Goal: Obtain resource: Download file/media

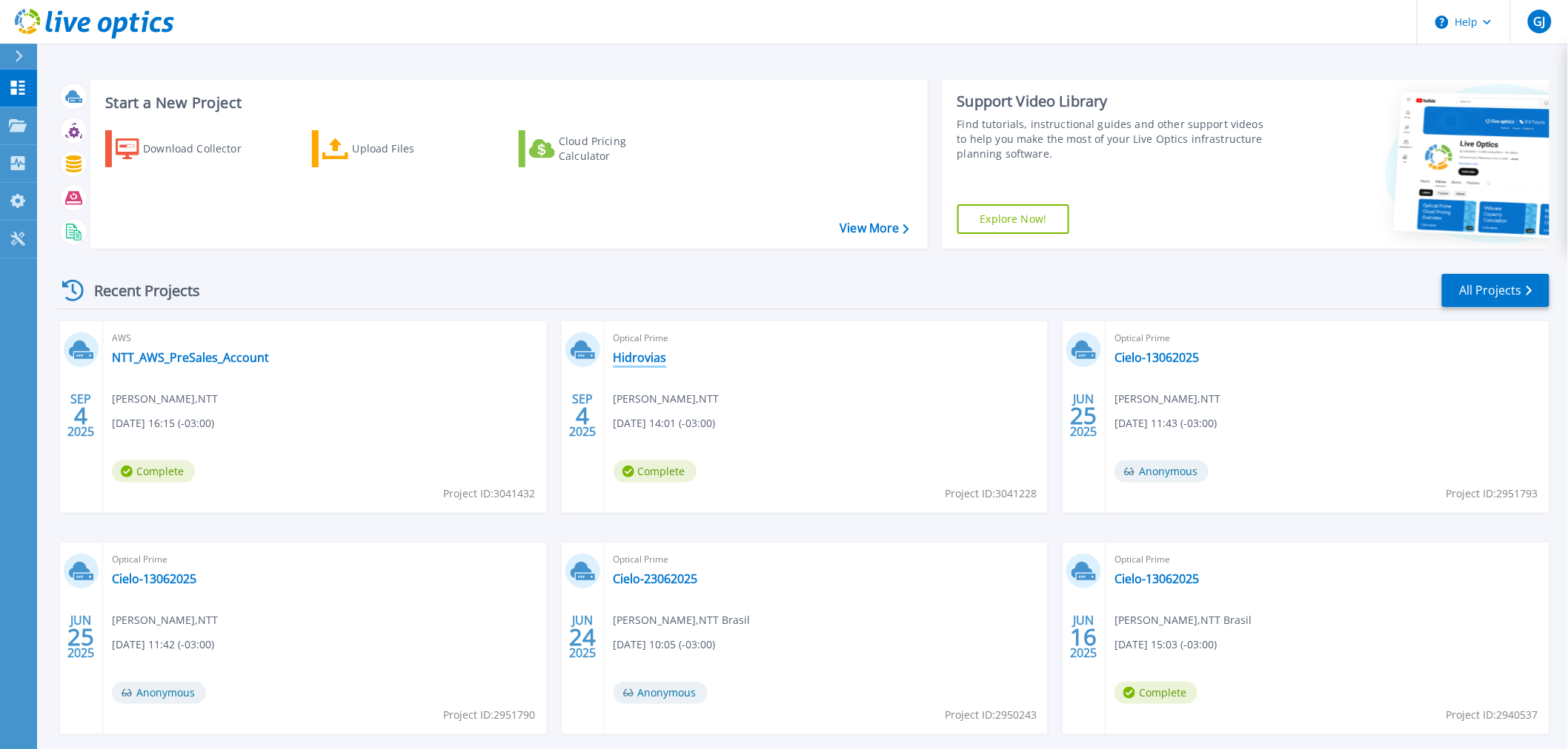
click at [645, 358] on link "Hidrovias" at bounding box center [640, 358] width 53 height 15
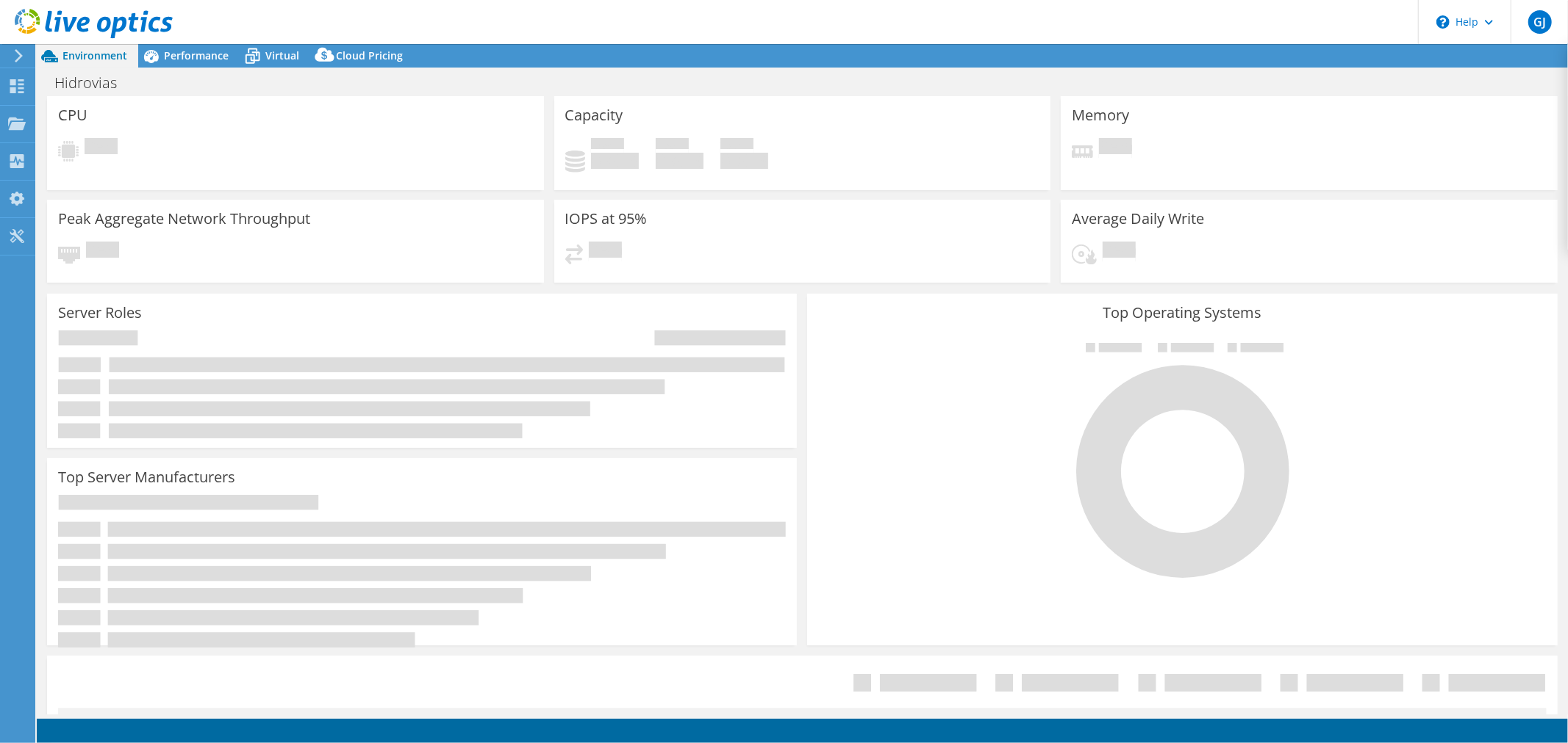
select select "USD"
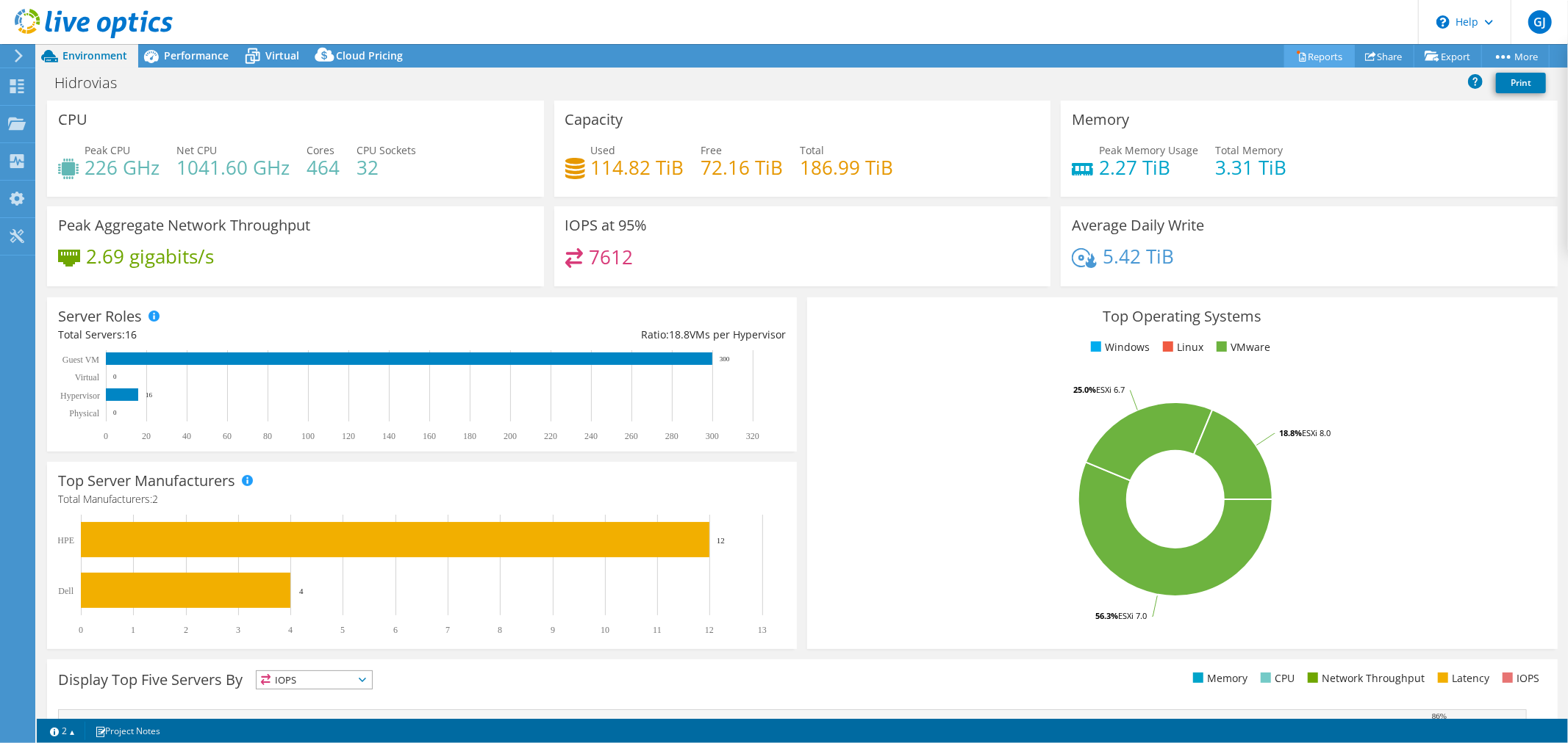
click at [1316, 59] on link "Reports" at bounding box center [1319, 56] width 70 height 23
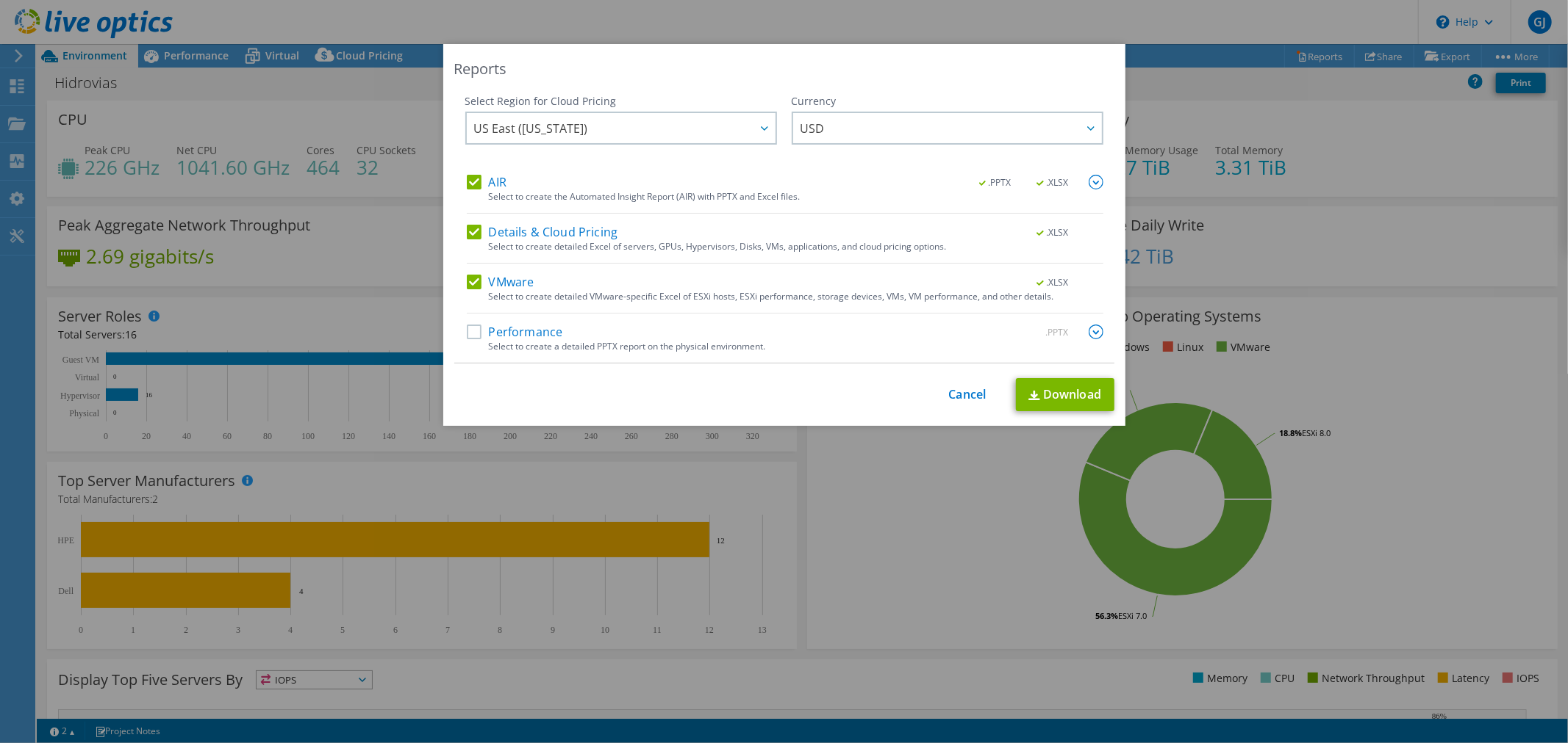
click at [481, 336] on label "Performance" at bounding box center [514, 332] width 96 height 15
click at [0, 0] on input "Performance" at bounding box center [0, 0] width 0 height 0
click at [599, 129] on span "US East ([US_STATE])" at bounding box center [625, 128] width 301 height 30
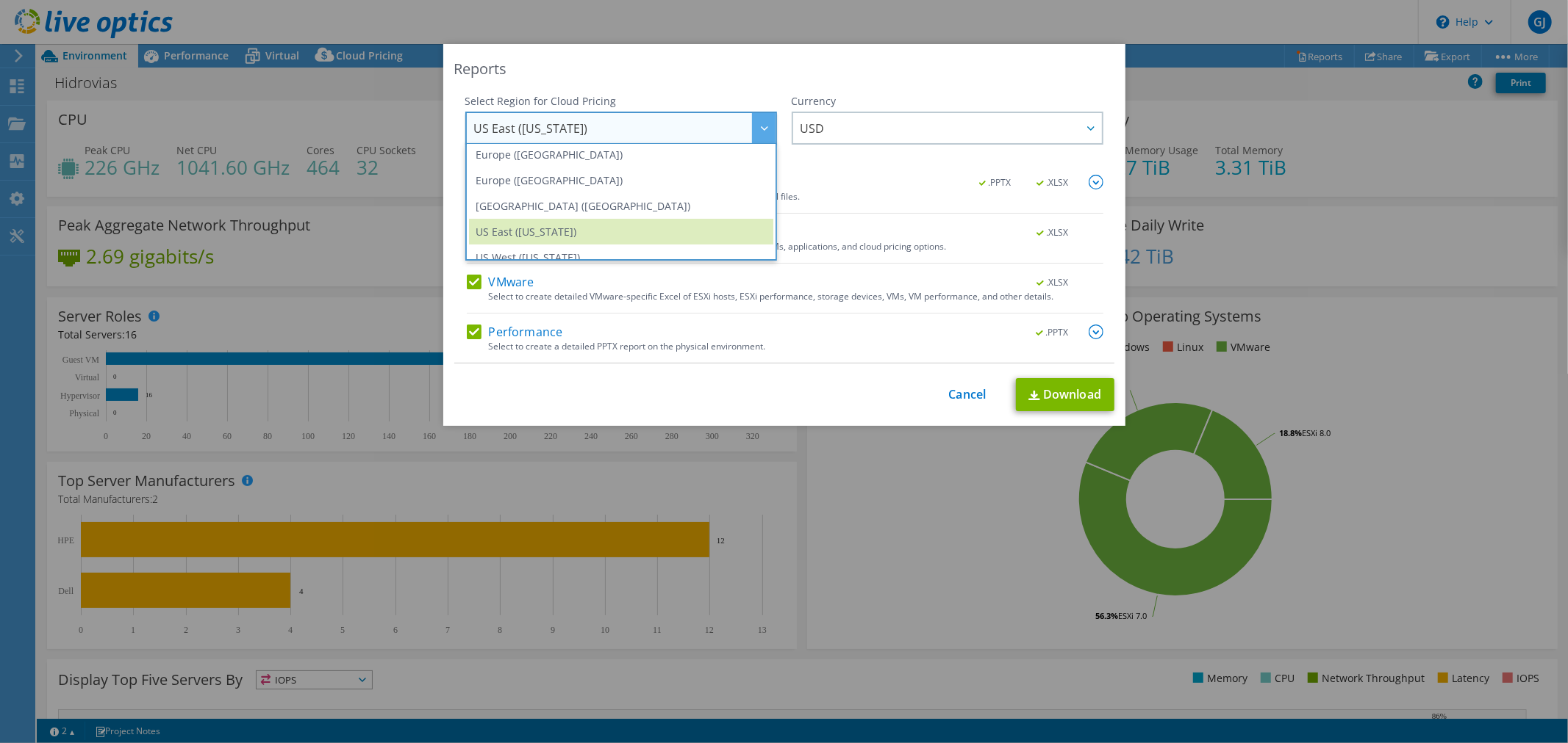
scroll to position [198, 0]
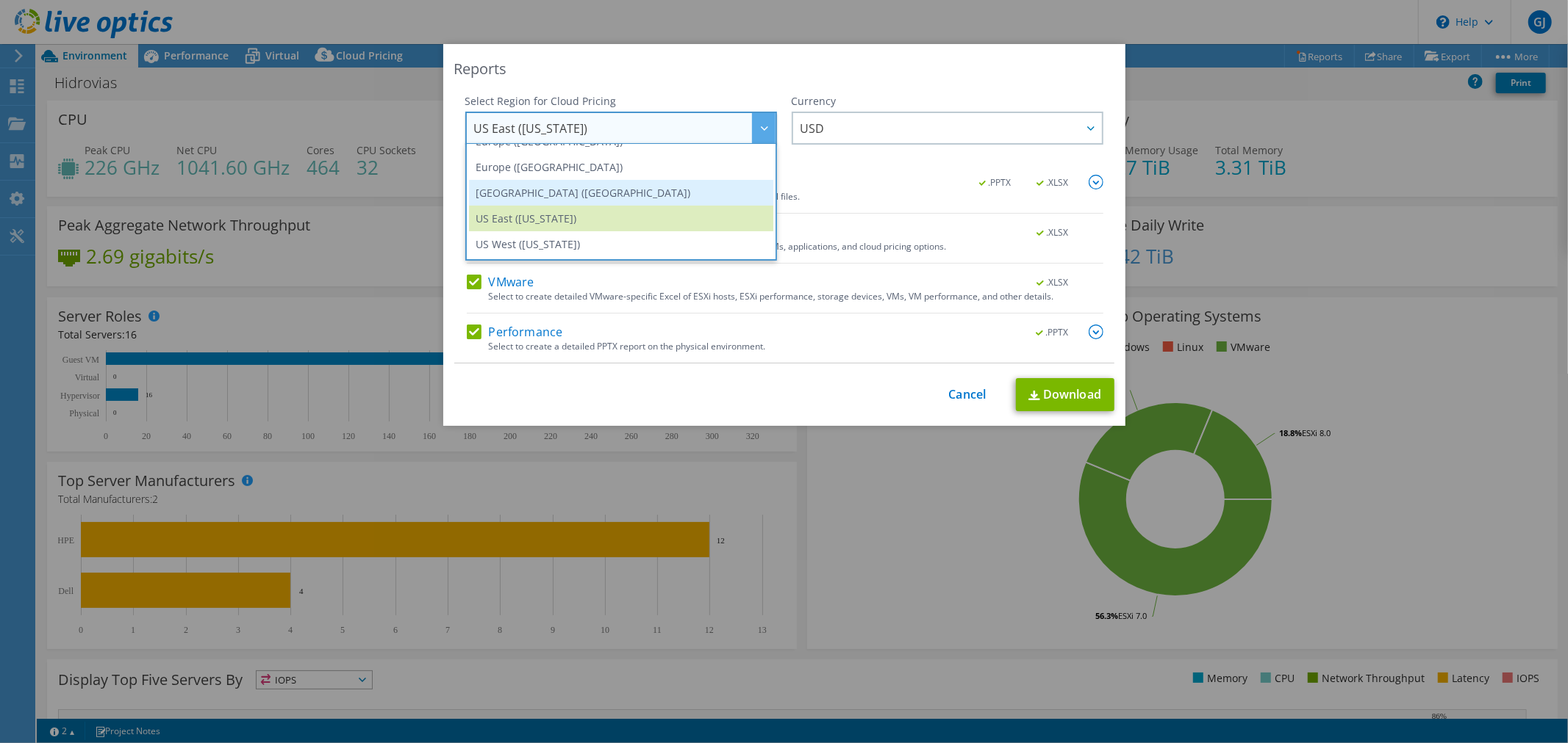
click at [665, 192] on li "[GEOGRAPHIC_DATA] ([GEOGRAPHIC_DATA])" at bounding box center [620, 193] width 304 height 26
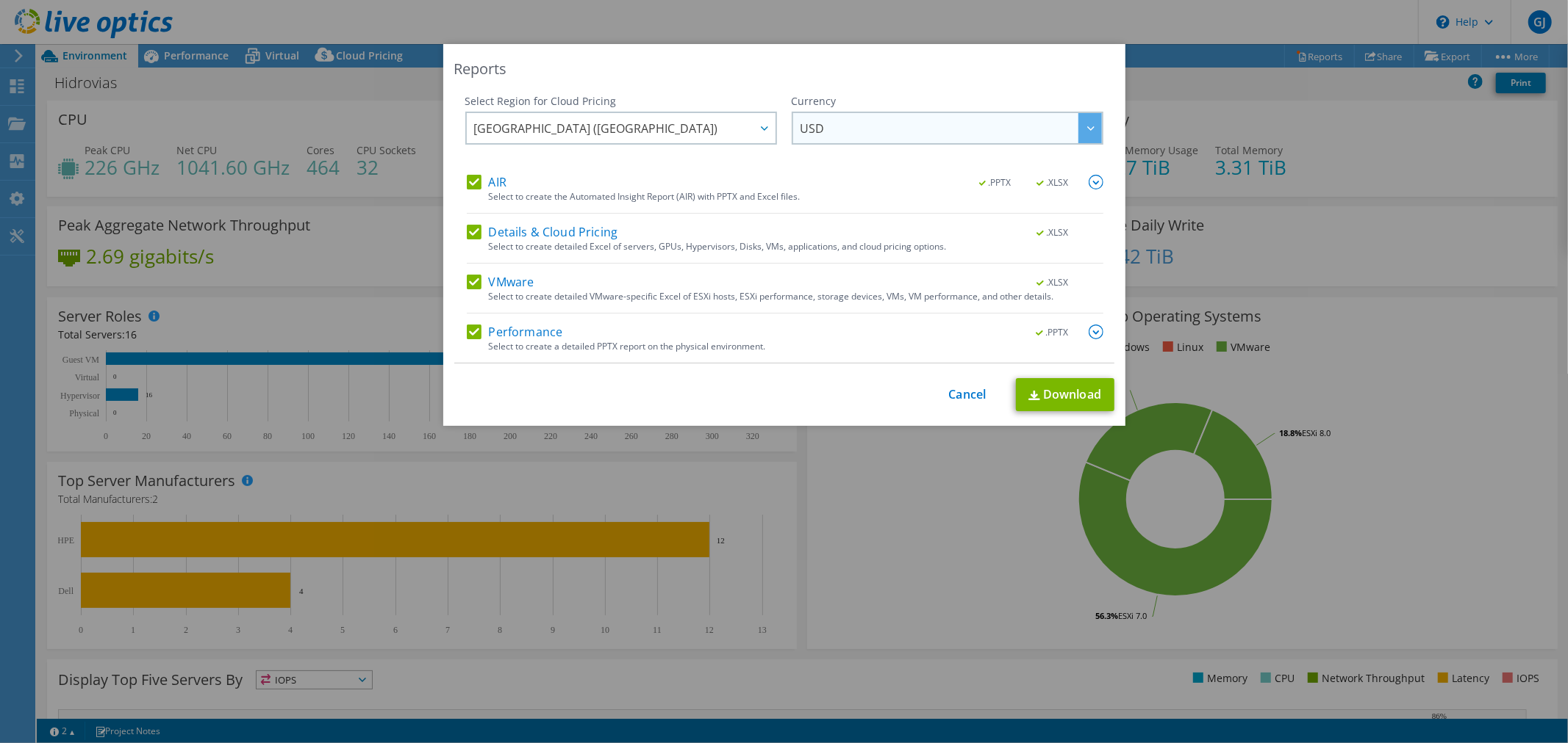
click at [919, 130] on span "USD" at bounding box center [951, 128] width 301 height 30
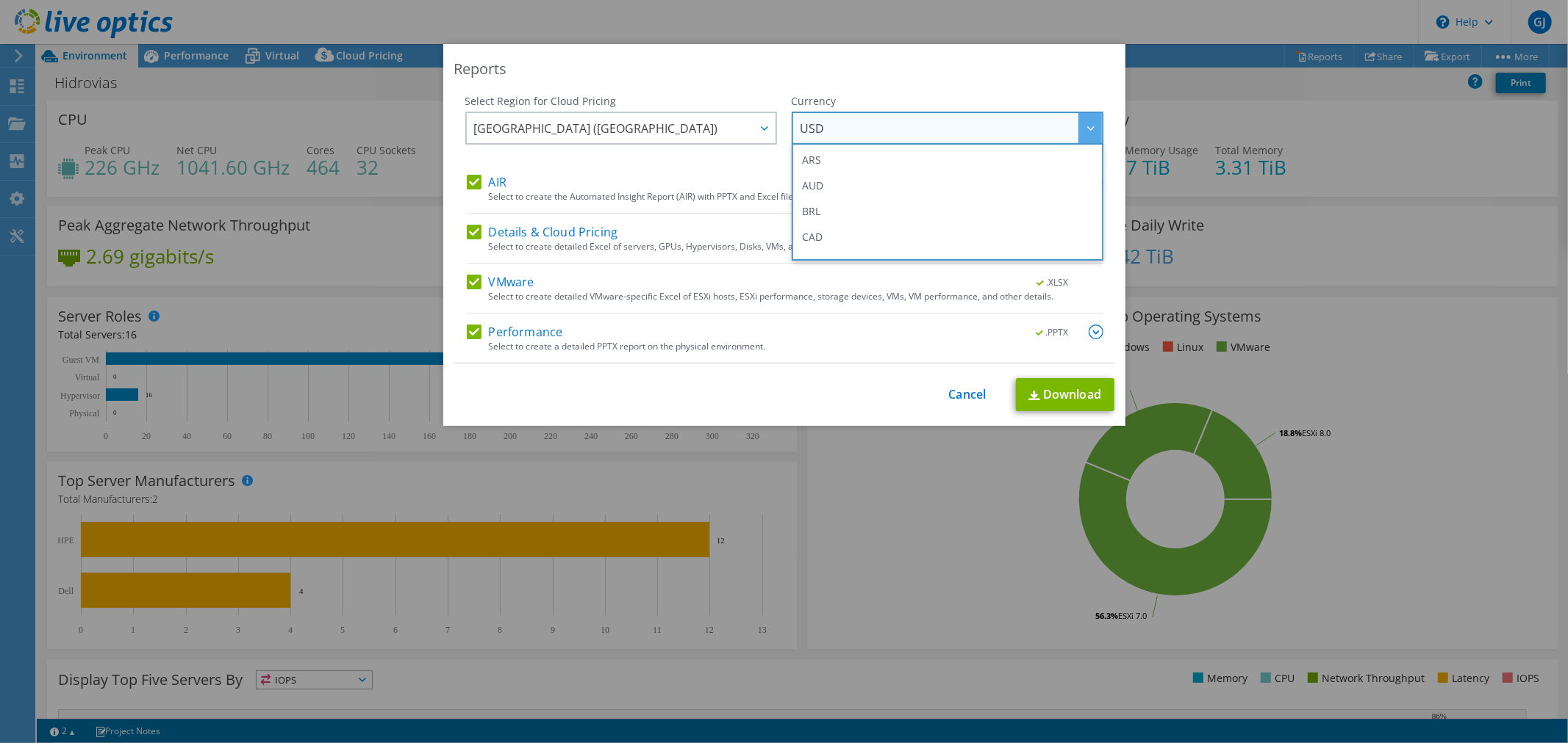
click at [919, 130] on span "USD" at bounding box center [951, 128] width 301 height 30
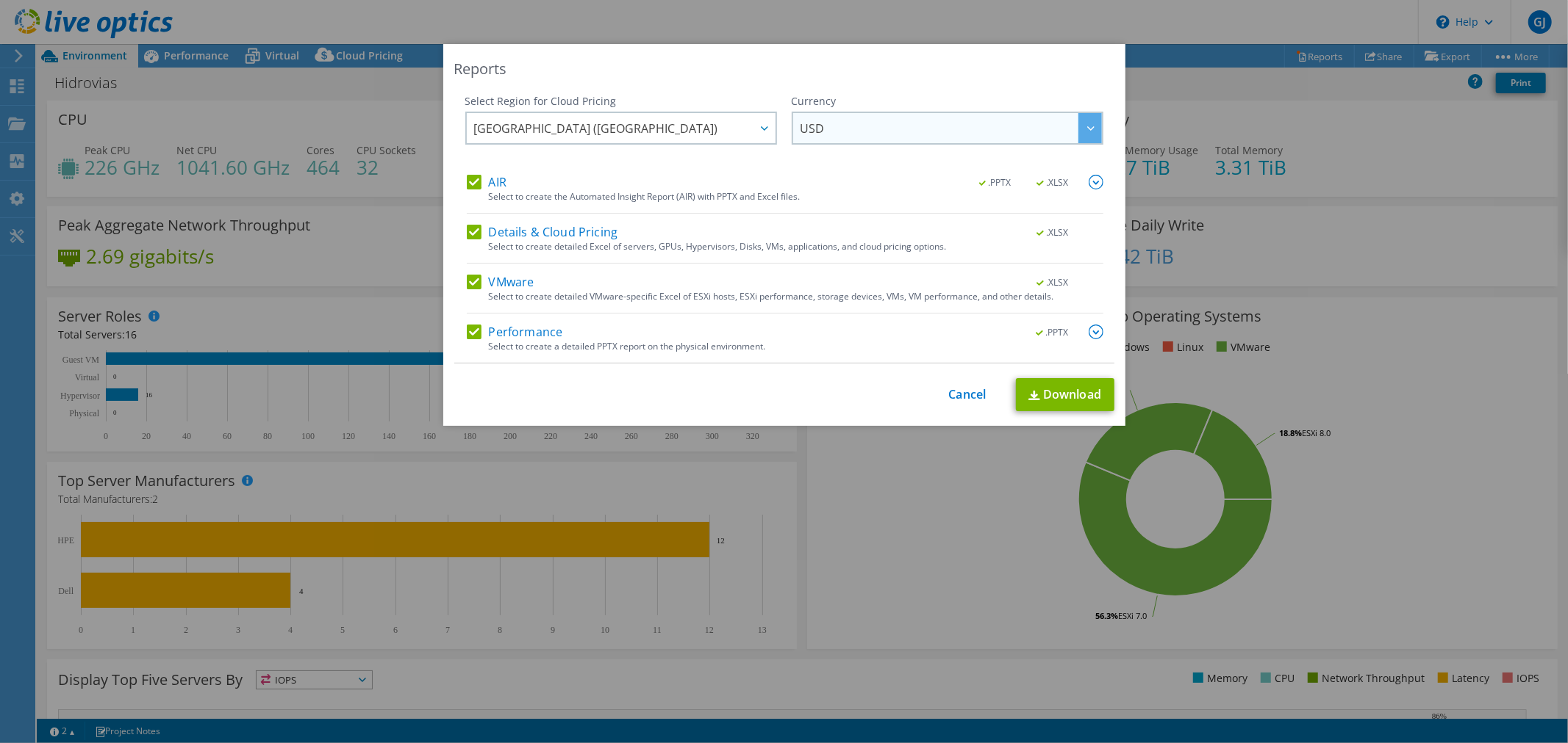
click at [919, 129] on span "USD" at bounding box center [951, 128] width 301 height 30
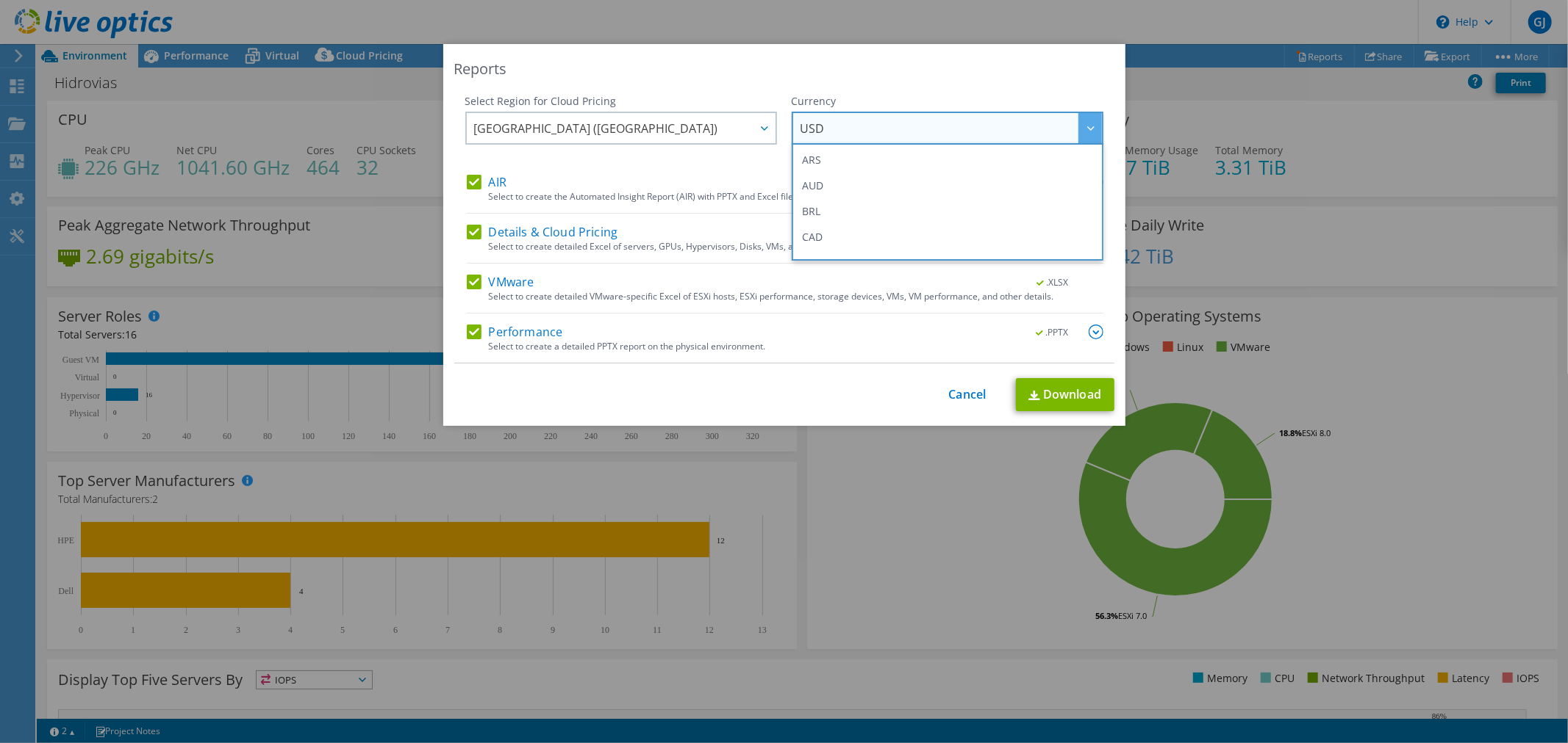
click at [919, 129] on span "USD" at bounding box center [951, 128] width 301 height 30
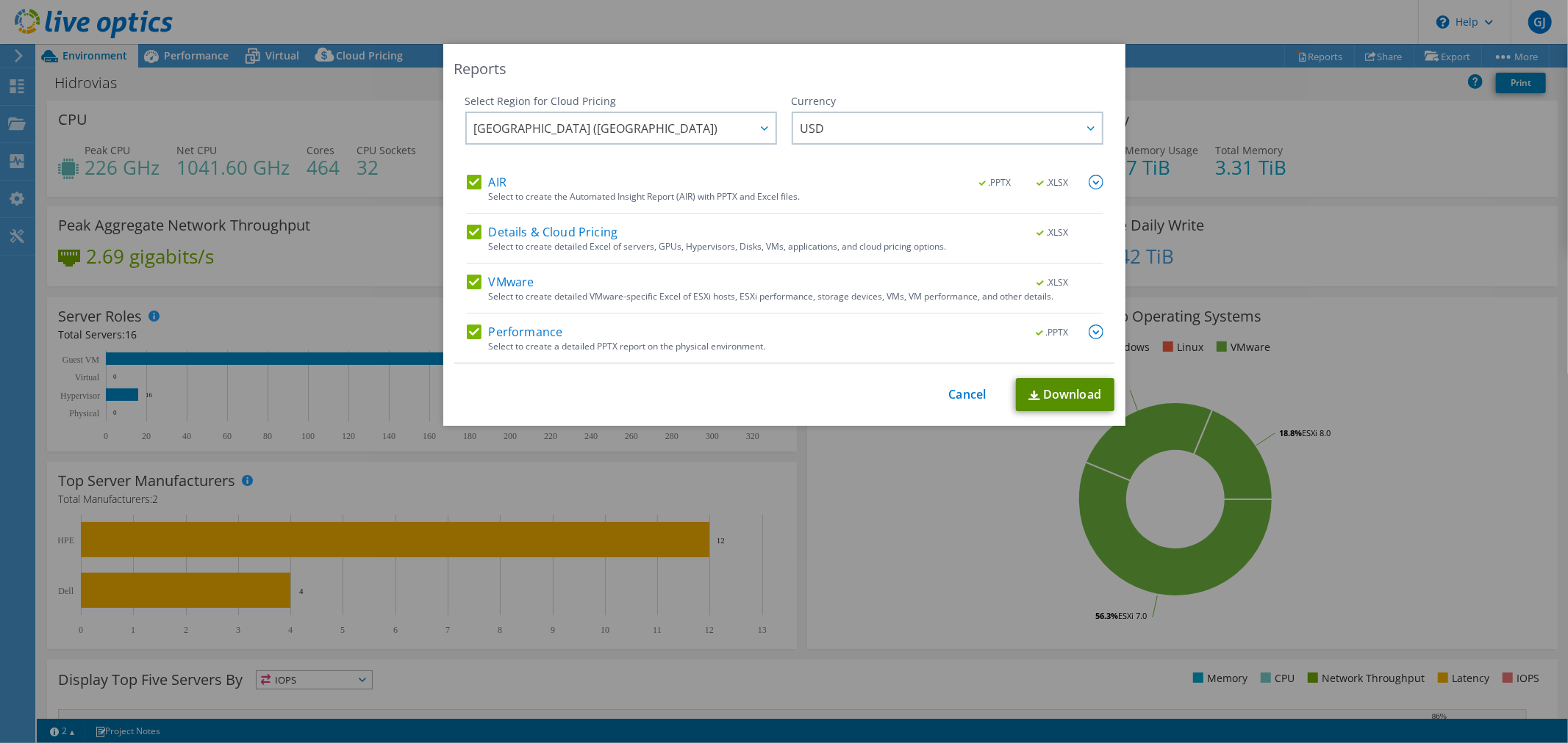
click at [1058, 390] on link "Download" at bounding box center [1065, 394] width 99 height 33
click at [951, 393] on link "Cancel" at bounding box center [967, 394] width 37 height 14
